Goal: Connect with others: Connect with others

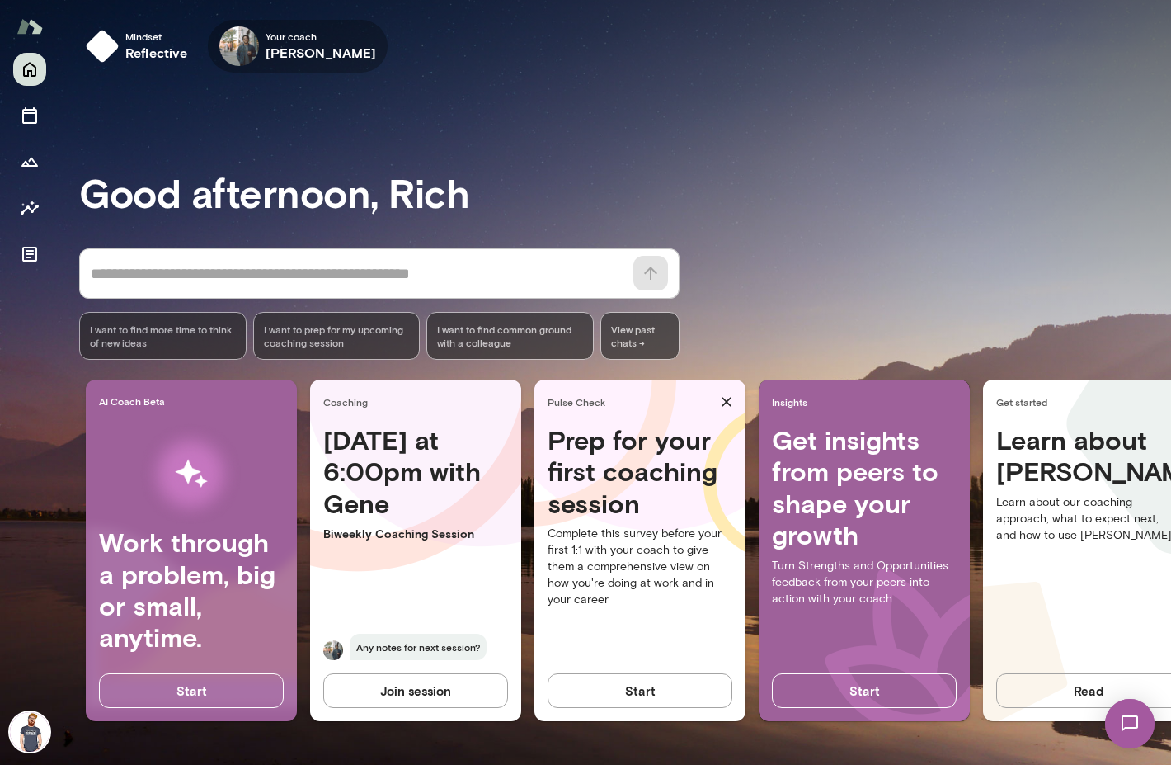
click at [277, 51] on h6 "[PERSON_NAME]" at bounding box center [321, 53] width 111 height 20
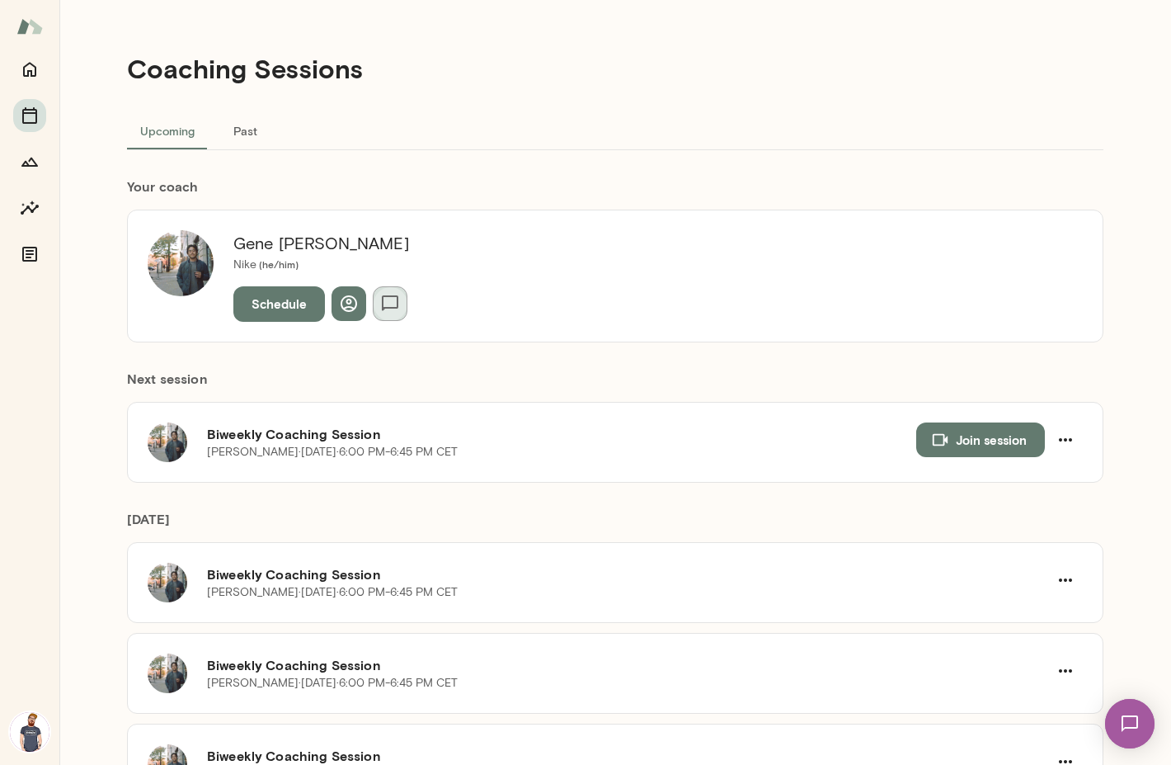
click at [374, 295] on button "button" at bounding box center [390, 303] width 35 height 35
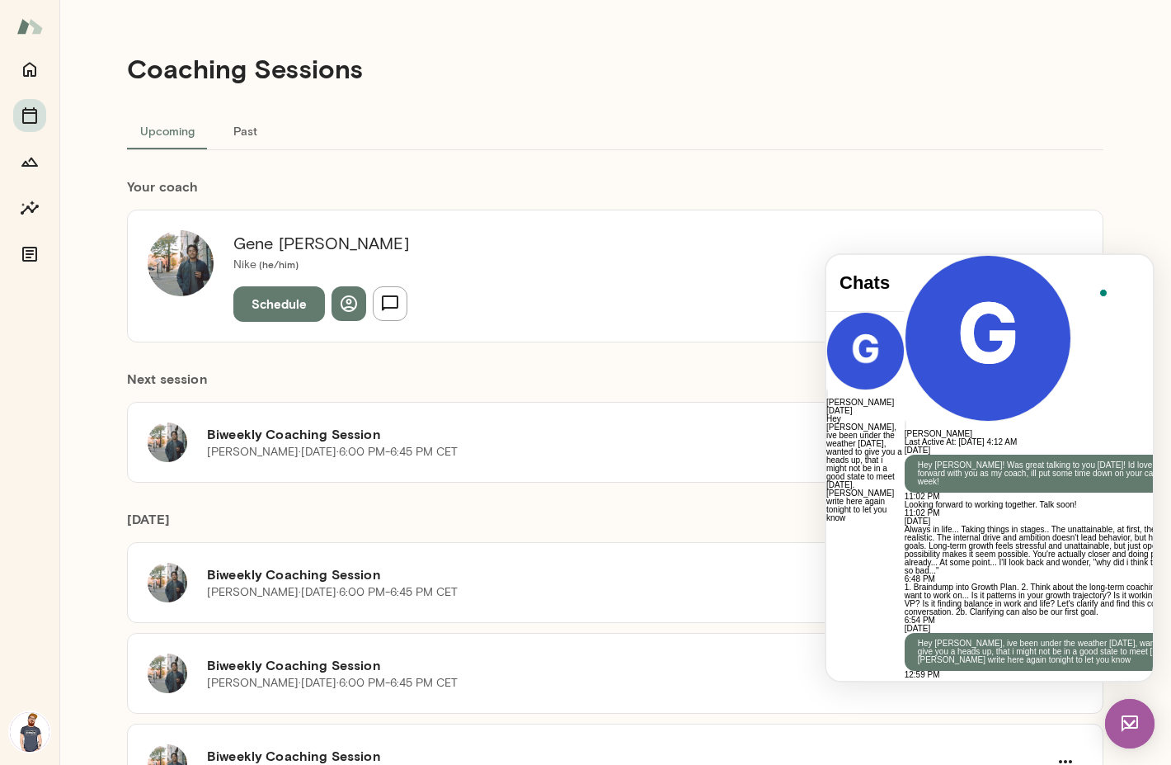
scroll to position [991, 0]
click at [898, 225] on div "[PERSON_NAME] Nike ( he/him ) Schedule" at bounding box center [615, 275] width 976 height 132
click at [905, 446] on div "[DATE] Hey [PERSON_NAME]! Was great talking to you [DATE]! Id love to move forw…" at bounding box center [1054, 581] width 299 height 271
click at [1018, 437] on span "Last Active At: [DATE] 4:12 AM" at bounding box center [961, 441] width 113 height 9
click at [518, 363] on div "Next session Biweekly Coaching Session [PERSON_NAME] · [DATE] · 6:00 PM-6:45 PM…" at bounding box center [615, 412] width 976 height 140
